Goal: Information Seeking & Learning: Learn about a topic

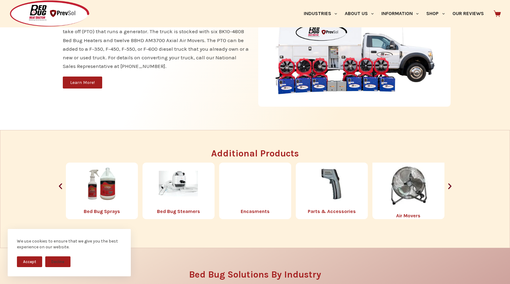
scroll to position [676, 0]
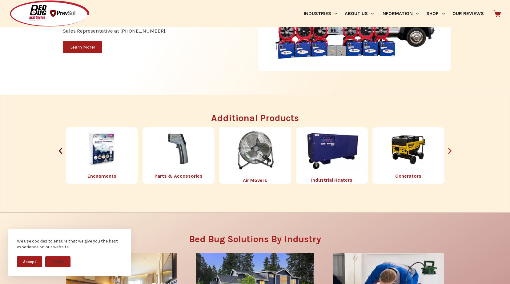
click at [451, 150] on icon "Next slide" at bounding box center [450, 151] width 8 height 8
click at [448, 150] on icon "Next slide" at bounding box center [450, 151] width 8 height 8
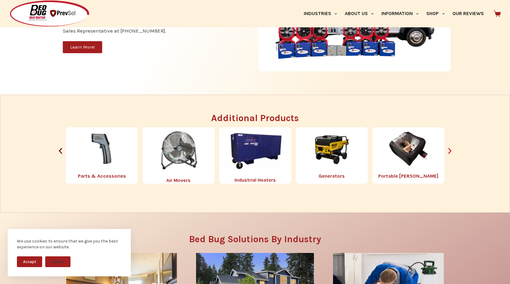
click at [448, 150] on icon "Next slide" at bounding box center [450, 151] width 8 height 8
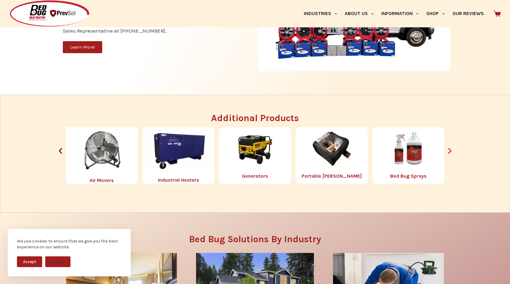
click at [449, 151] on icon "Next slide" at bounding box center [450, 151] width 8 height 8
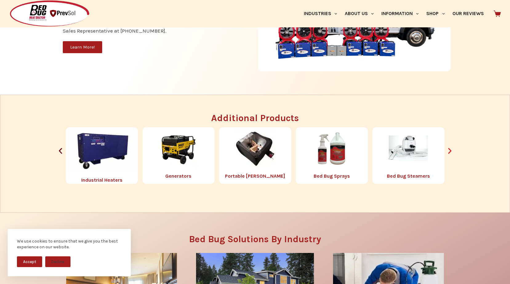
click at [450, 150] on icon "Next slide" at bounding box center [449, 151] width 3 height 6
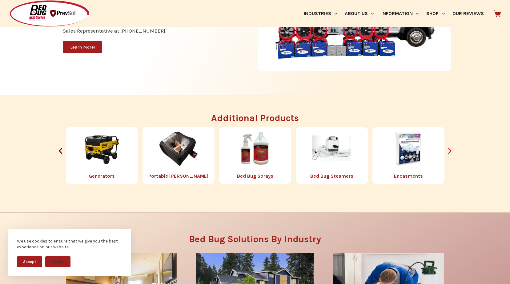
click at [450, 150] on icon "Next slide" at bounding box center [449, 151] width 3 height 6
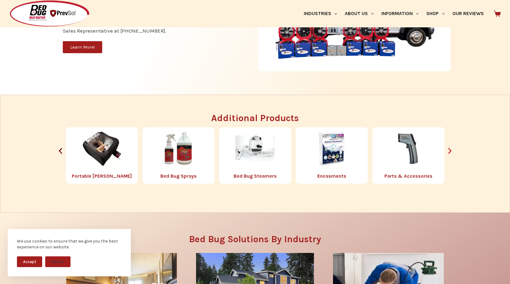
click at [450, 150] on icon "Next slide" at bounding box center [449, 151] width 3 height 6
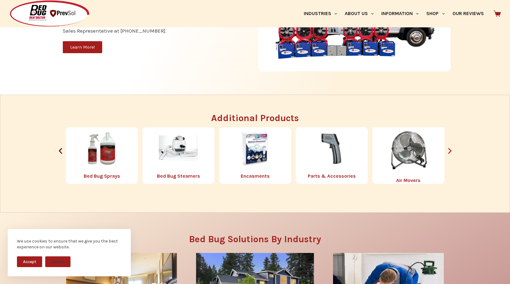
click at [450, 150] on icon "Next slide" at bounding box center [449, 151] width 3 height 6
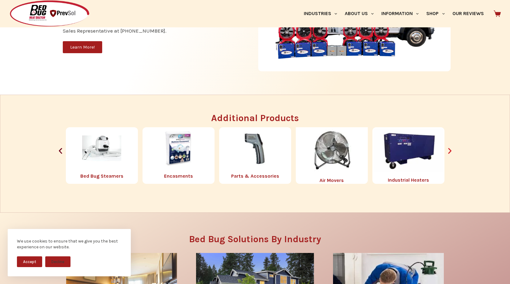
click at [450, 150] on icon "Next slide" at bounding box center [449, 151] width 3 height 6
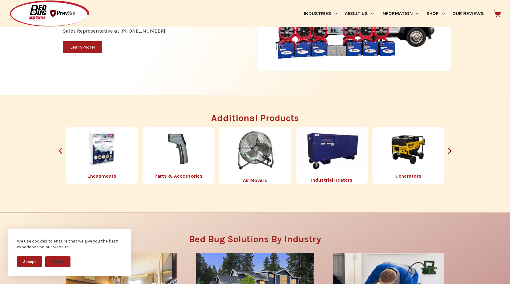
click at [60, 152] on icon "Previous slide" at bounding box center [60, 151] width 3 height 6
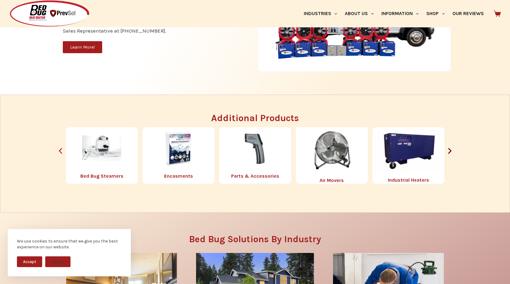
click at [62, 150] on icon "Previous slide" at bounding box center [61, 151] width 8 height 8
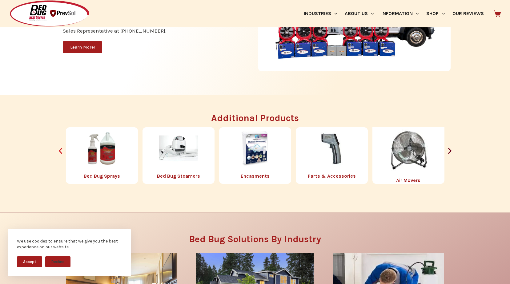
click at [62, 150] on icon "Previous slide" at bounding box center [61, 151] width 8 height 8
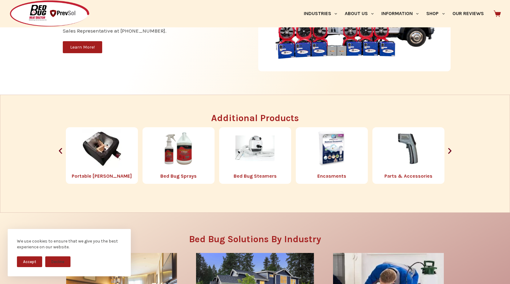
click at [94, 157] on img "4 / 8" at bounding box center [101, 148] width 39 height 39
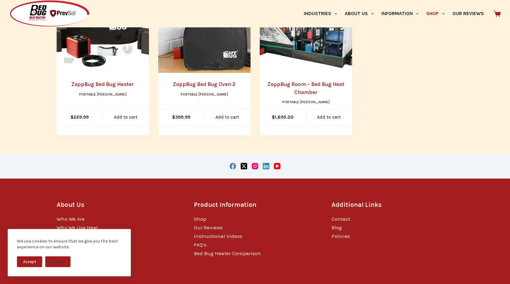
scroll to position [173, 0]
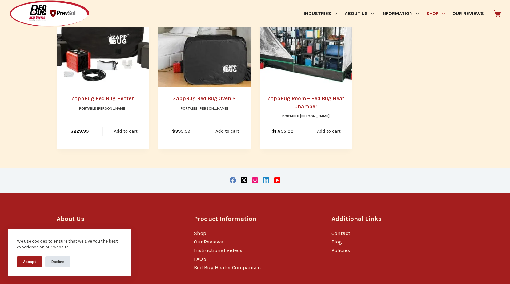
click at [58, 260] on button "Decline" at bounding box center [57, 261] width 25 height 11
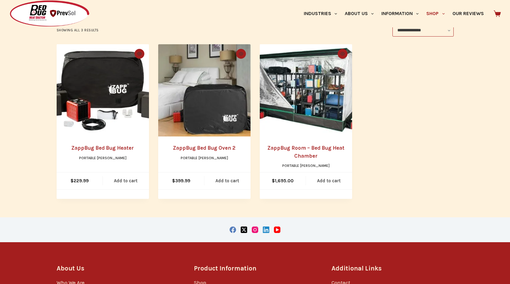
scroll to position [111, 0]
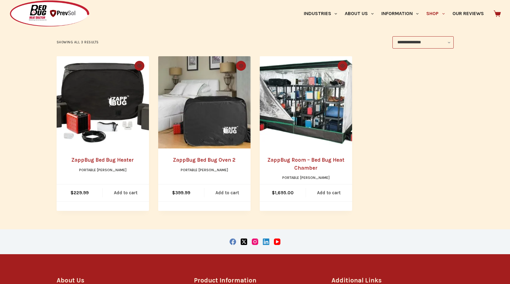
click at [101, 159] on link "ZappBug Bed Bug Heater" at bounding box center [102, 160] width 62 height 6
click at [208, 159] on link "ZappBug Bed Bug Oven 2" at bounding box center [204, 160] width 62 height 6
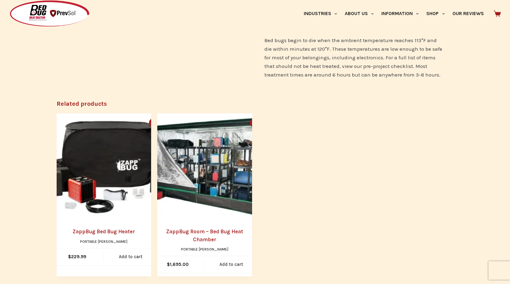
scroll to position [369, 0]
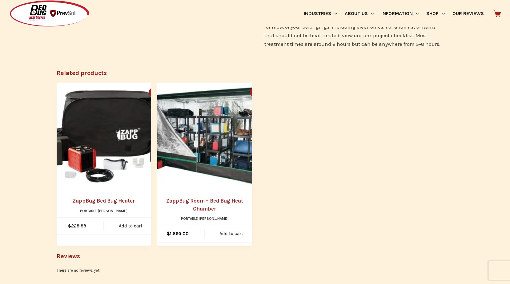
click at [217, 202] on link "ZappBug Room – Bed Bug Heat Chamber" at bounding box center [204, 205] width 95 height 16
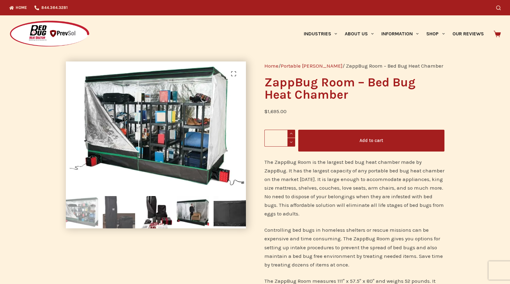
click at [115, 218] on img at bounding box center [119, 212] width 32 height 32
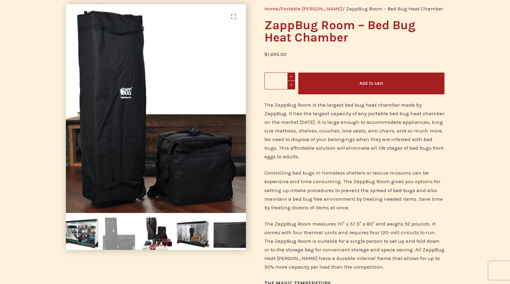
scroll to position [61, 0]
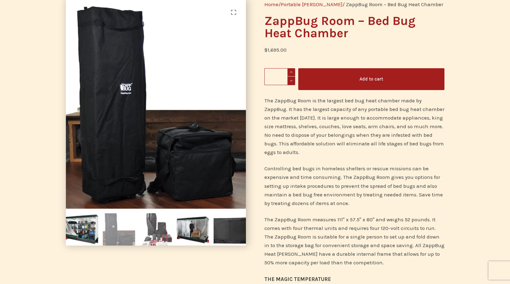
click at [160, 230] on img at bounding box center [156, 229] width 32 height 32
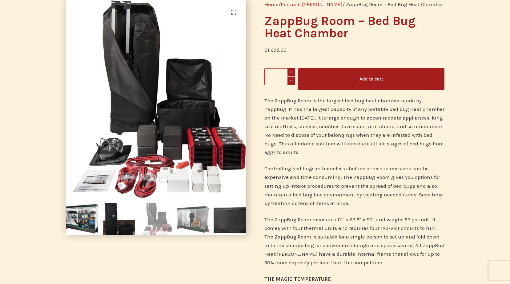
click at [195, 220] on img at bounding box center [193, 219] width 32 height 32
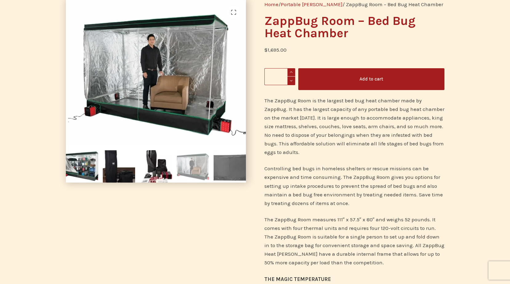
click at [233, 169] on img at bounding box center [229, 166] width 32 height 32
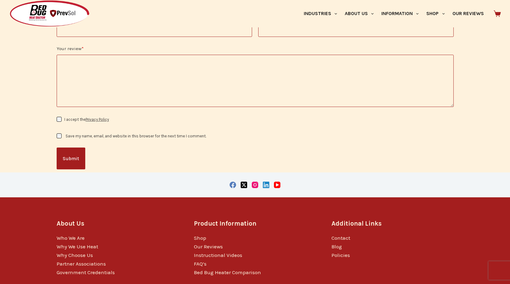
scroll to position [738, 0]
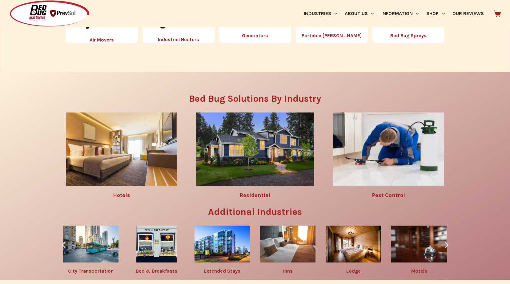
scroll to position [874, 0]
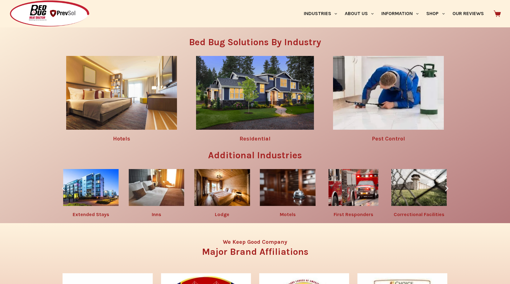
click at [447, 188] on icon "Next slide" at bounding box center [446, 189] width 8 height 8
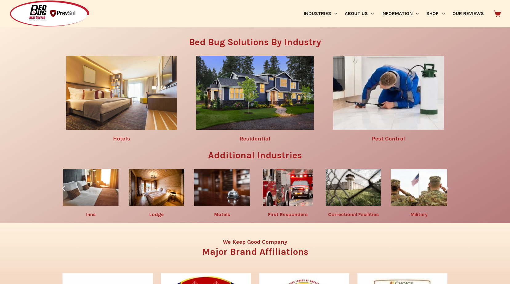
click at [446, 188] on icon "Next slide" at bounding box center [446, 189] width 3 height 6
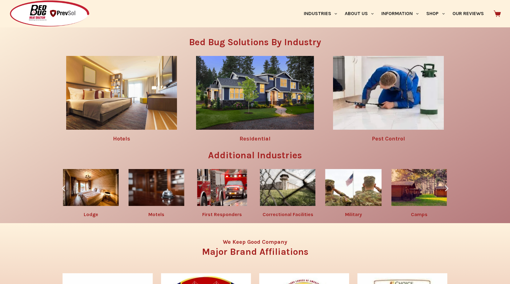
click at [446, 188] on icon "Next slide" at bounding box center [446, 189] width 3 height 6
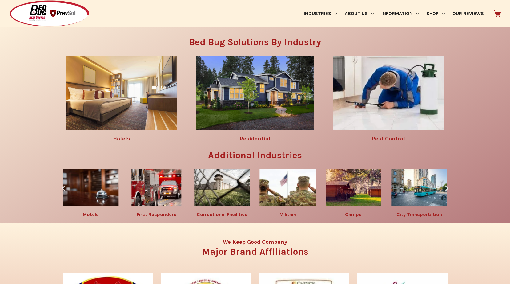
click at [446, 187] on icon "Next slide" at bounding box center [446, 189] width 3 height 6
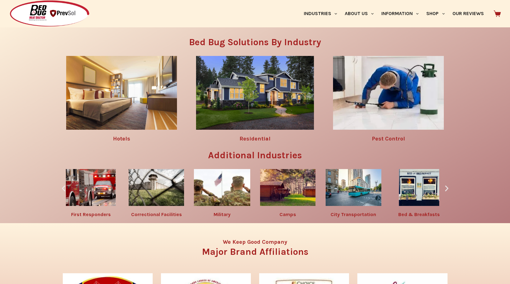
click at [446, 187] on icon "Next slide" at bounding box center [446, 189] width 3 height 6
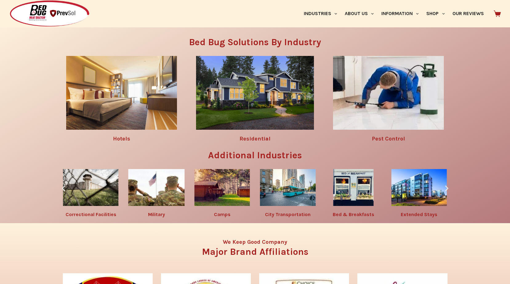
click at [446, 187] on icon "Next slide" at bounding box center [446, 189] width 3 height 6
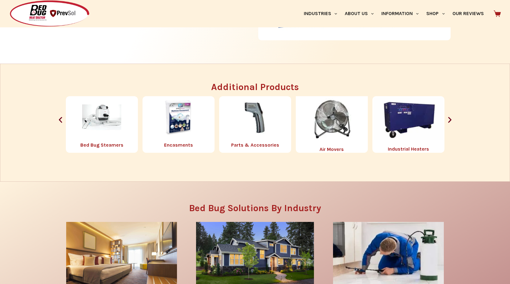
scroll to position [689, 0]
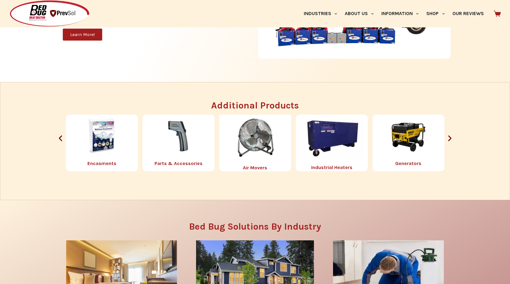
click at [99, 163] on link "Encasments" at bounding box center [101, 164] width 29 height 6
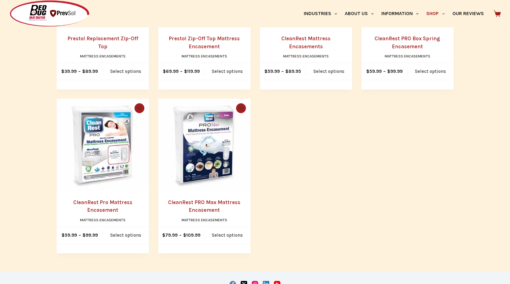
scroll to position [246, 0]
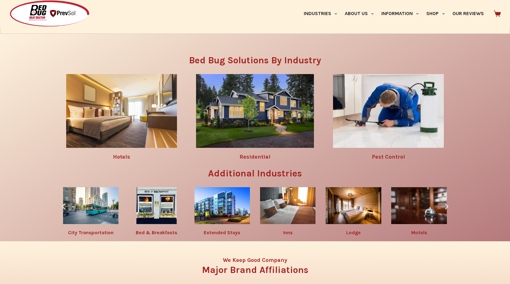
click at [216, 95] on img at bounding box center [255, 111] width 118 height 74
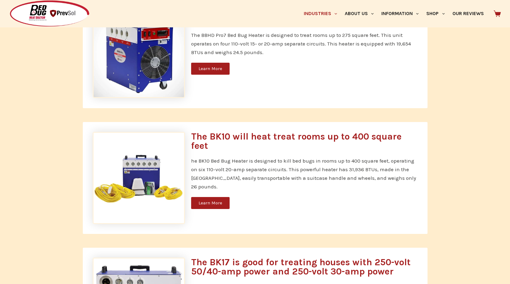
scroll to position [400, 0]
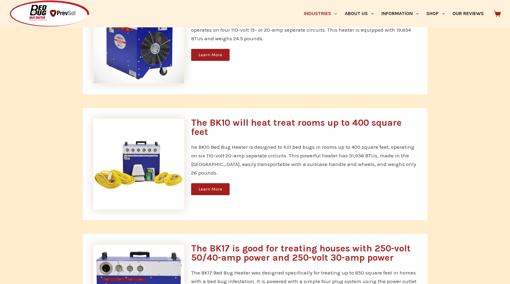
click at [197, 183] on link "Learn More" at bounding box center [210, 189] width 38 height 12
